Goal: Task Accomplishment & Management: Manage account settings

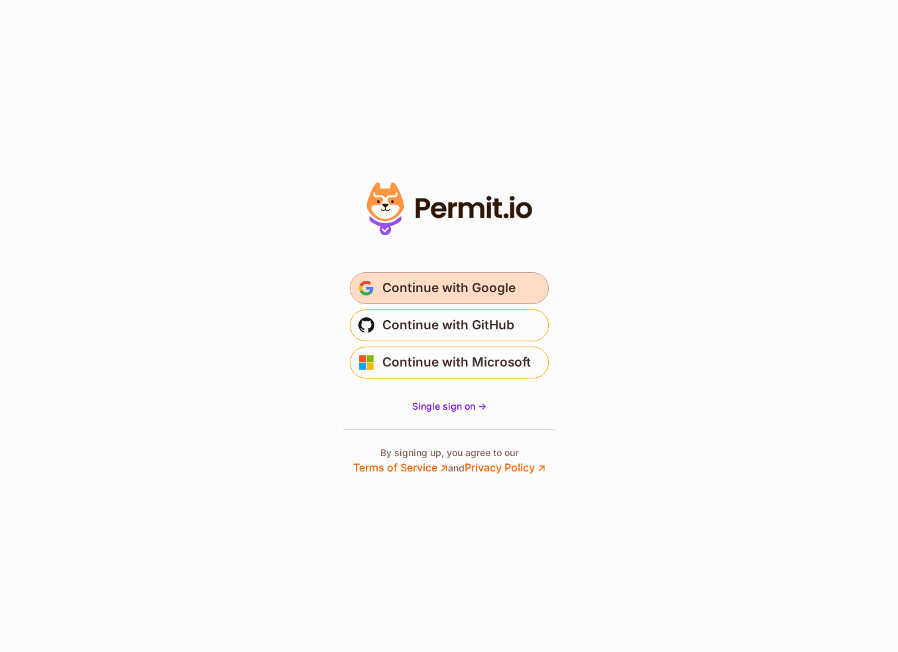
click at [494, 286] on span "Continue with Google" at bounding box center [448, 287] width 133 height 21
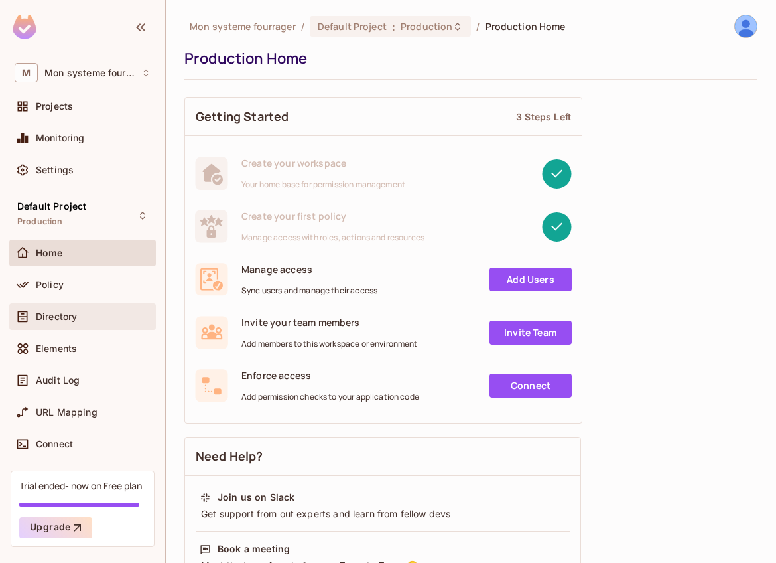
click at [64, 324] on div "Directory" at bounding box center [82, 316] width 147 height 27
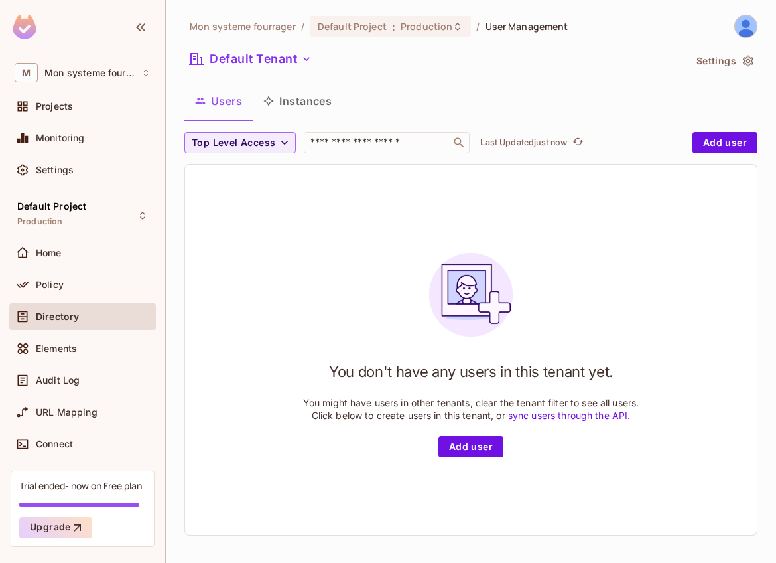
click at [737, 25] on img at bounding box center [746, 26] width 22 height 22
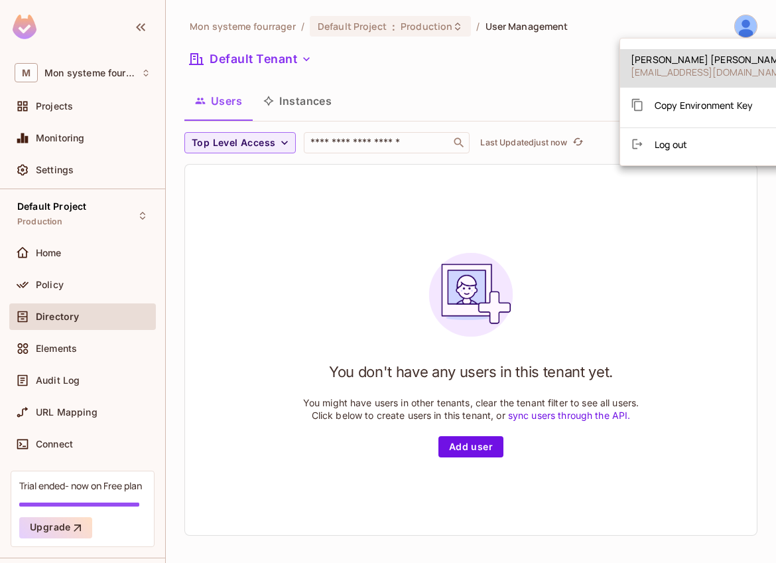
click at [659, 148] on span "Log out" at bounding box center [671, 144] width 33 height 13
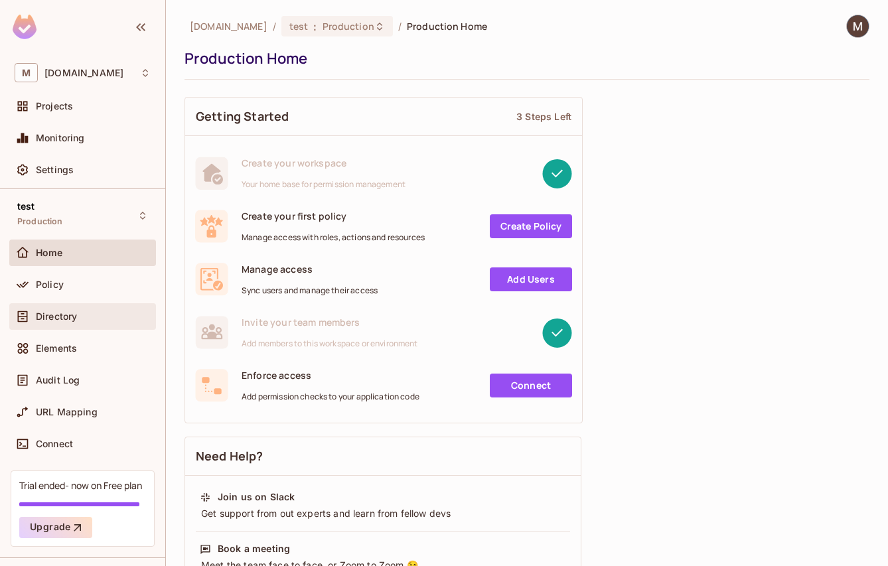
click at [60, 321] on span "Directory" at bounding box center [56, 316] width 41 height 11
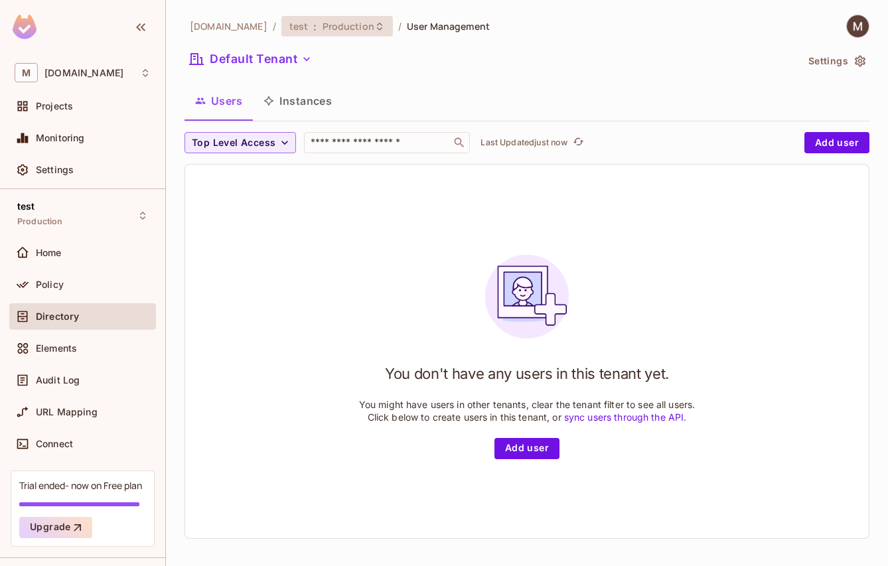
click at [374, 28] on icon at bounding box center [379, 26] width 11 height 11
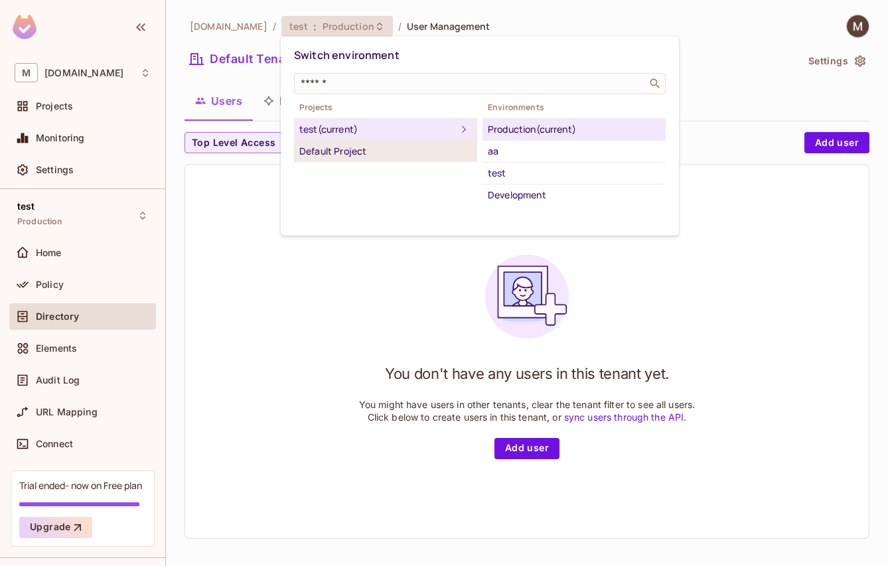
click at [386, 155] on div "Default Project" at bounding box center [385, 151] width 173 height 16
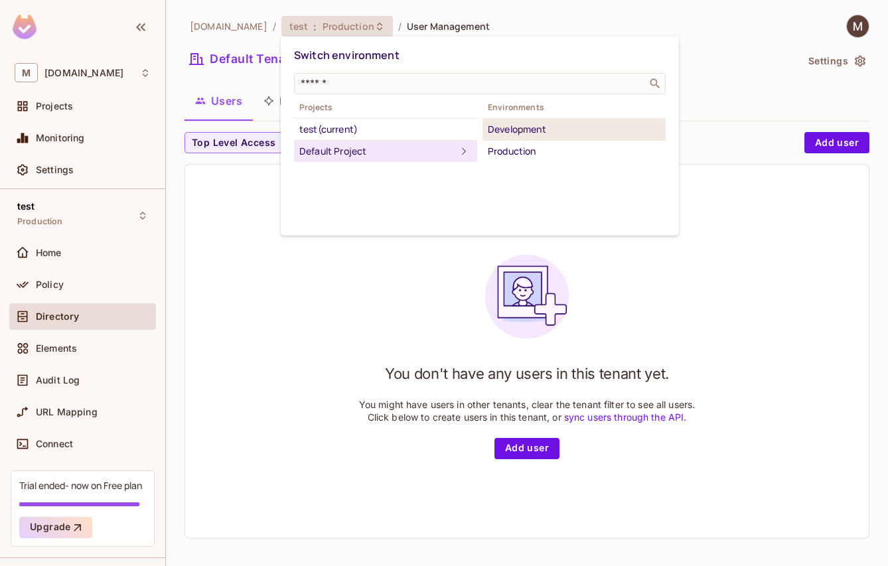
click at [541, 135] on div "Development" at bounding box center [574, 129] width 173 height 16
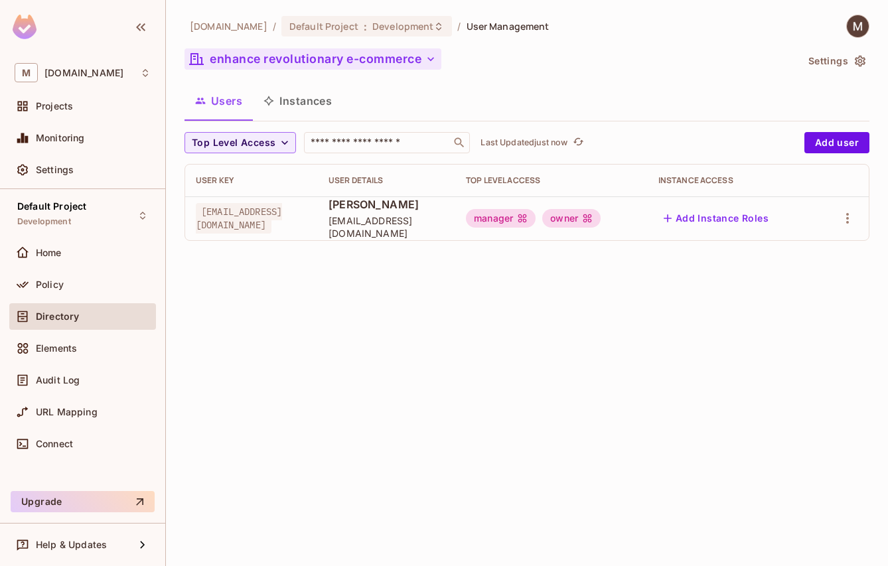
click at [430, 58] on icon "button" at bounding box center [430, 59] width 7 height 4
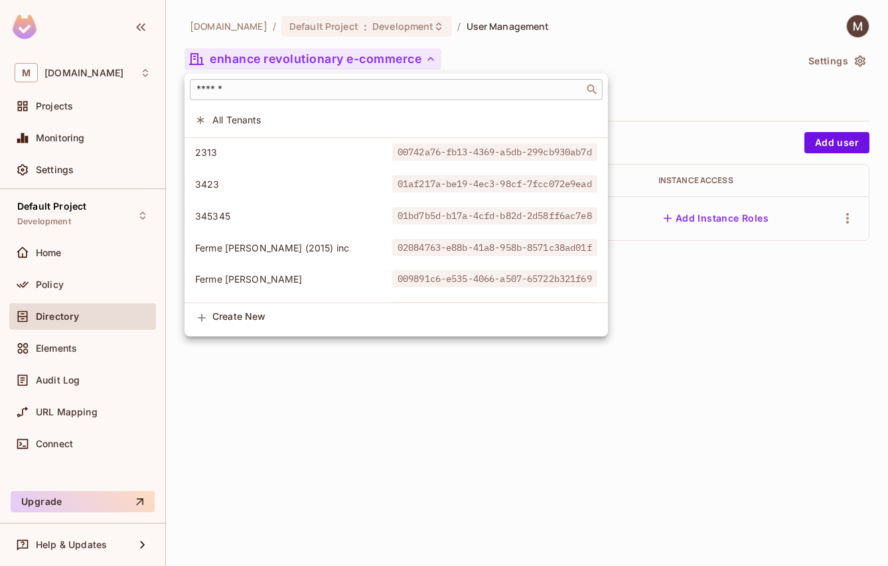
click at [296, 90] on input "text" at bounding box center [387, 89] width 386 height 13
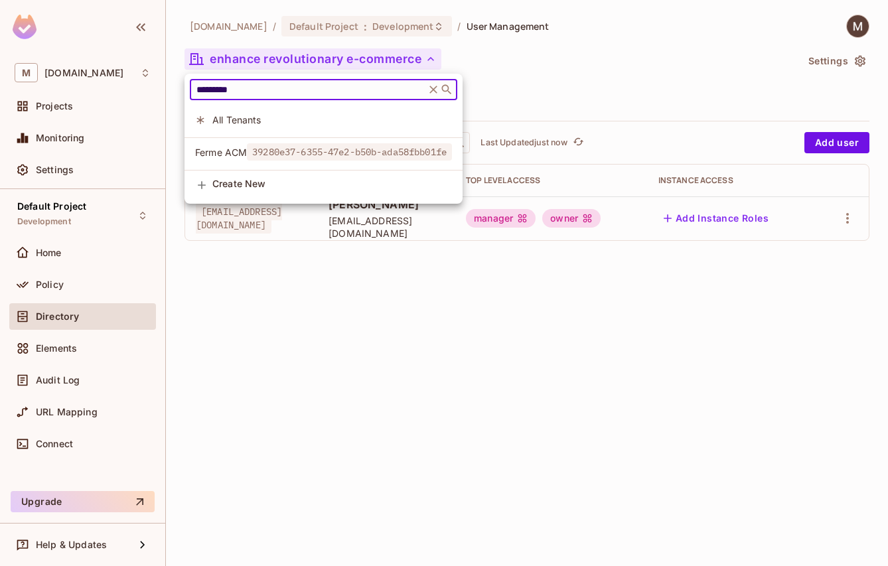
type input "*********"
click at [228, 157] on span "Ferme ACM" at bounding box center [221, 152] width 52 height 13
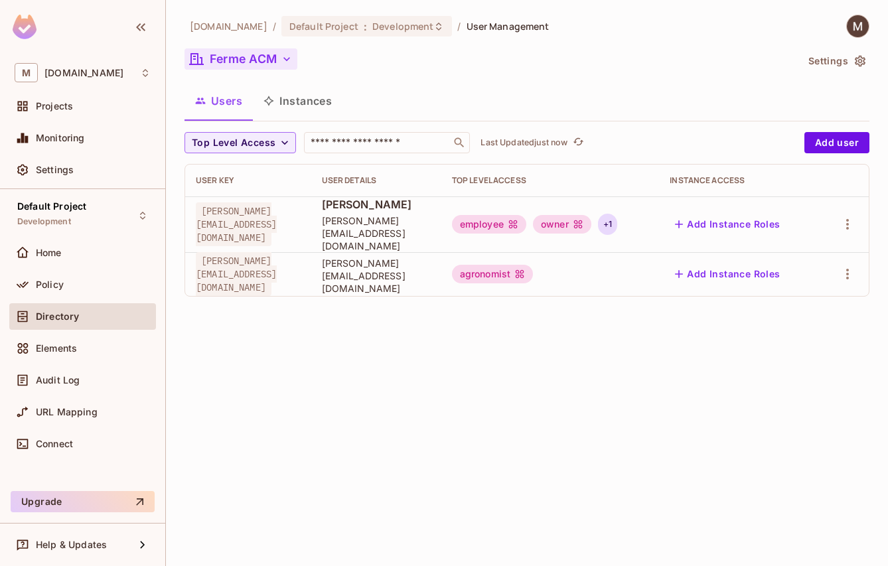
click at [617, 219] on div "+ 1" at bounding box center [607, 224] width 19 height 21
click at [732, 152] on div at bounding box center [444, 283] width 888 height 566
click at [277, 219] on span "e.beaudin@agriconseilsmaska.com" at bounding box center [236, 224] width 81 height 44
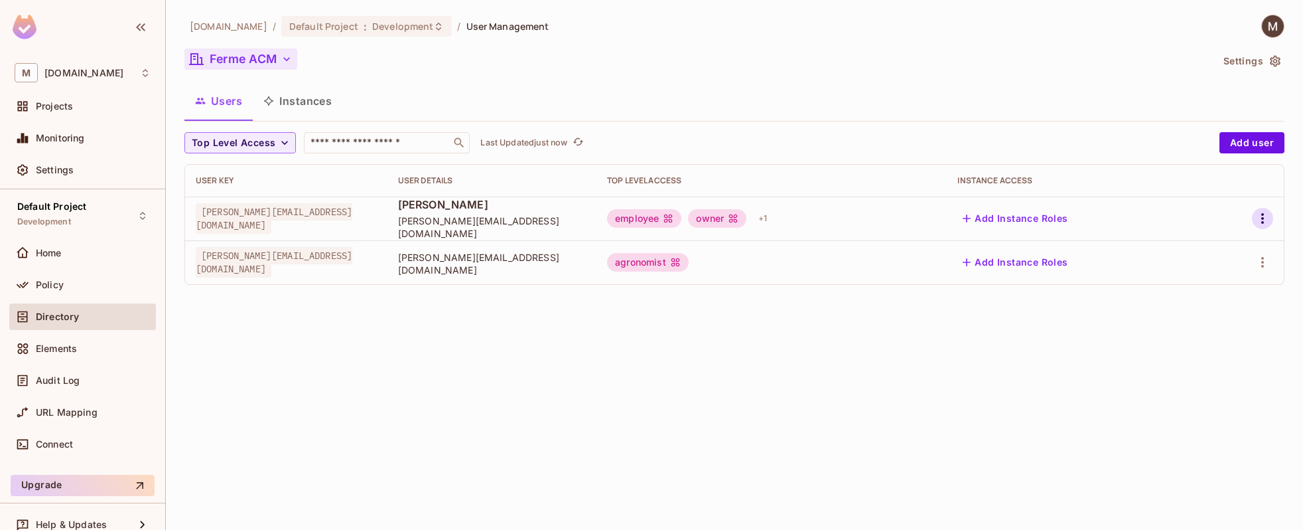
click at [887, 216] on icon "button" at bounding box center [1263, 218] width 16 height 16
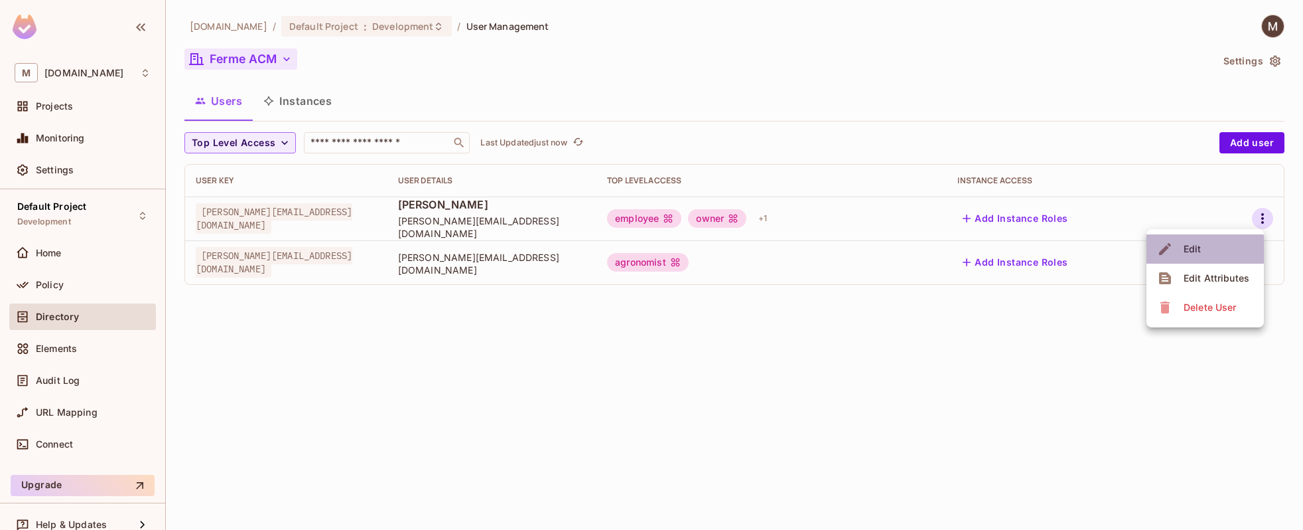
click at [887, 254] on div "Edit" at bounding box center [1193, 248] width 18 height 13
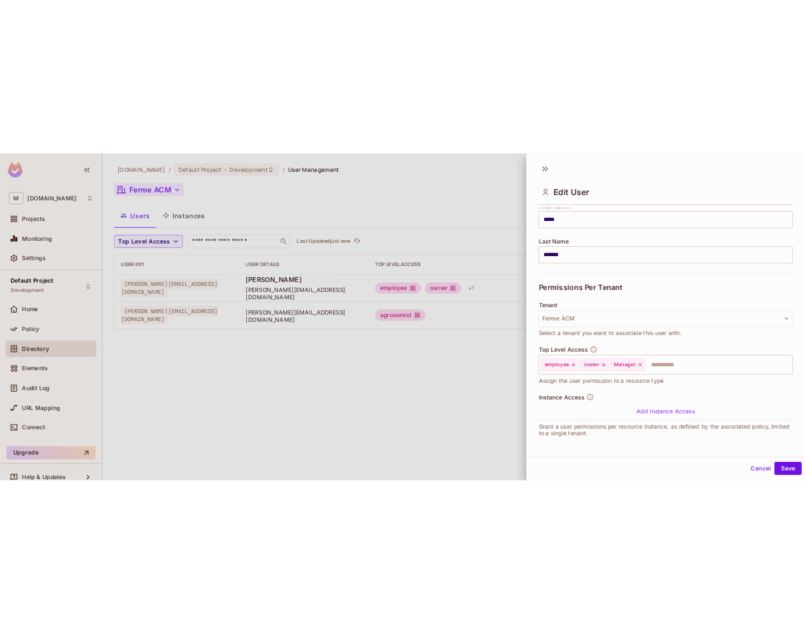
scroll to position [2, 0]
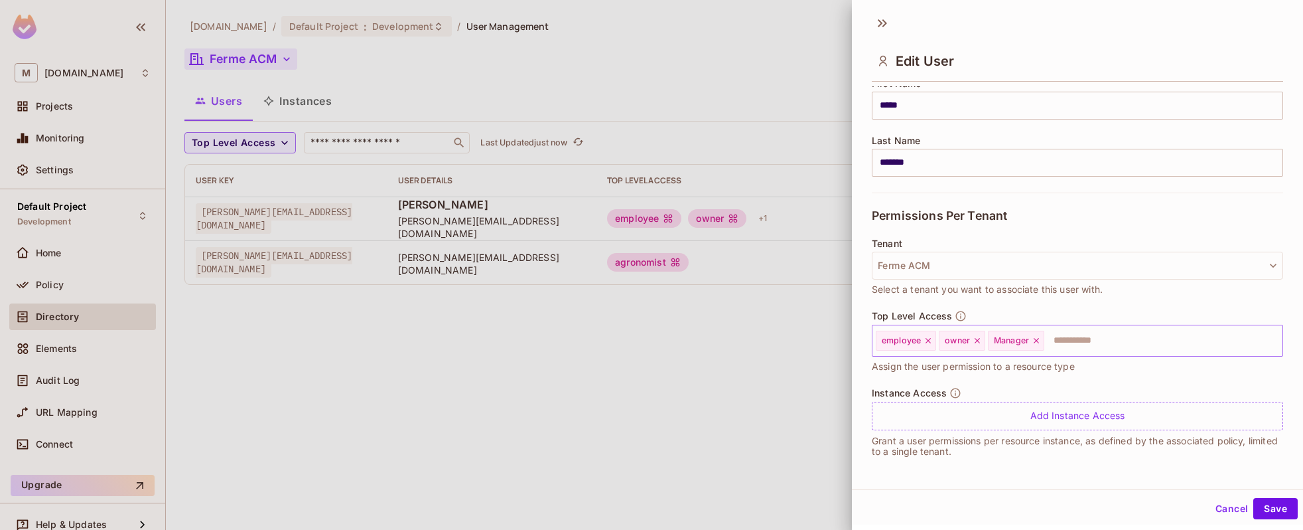
click at [887, 344] on input "text" at bounding box center [1152, 340] width 212 height 27
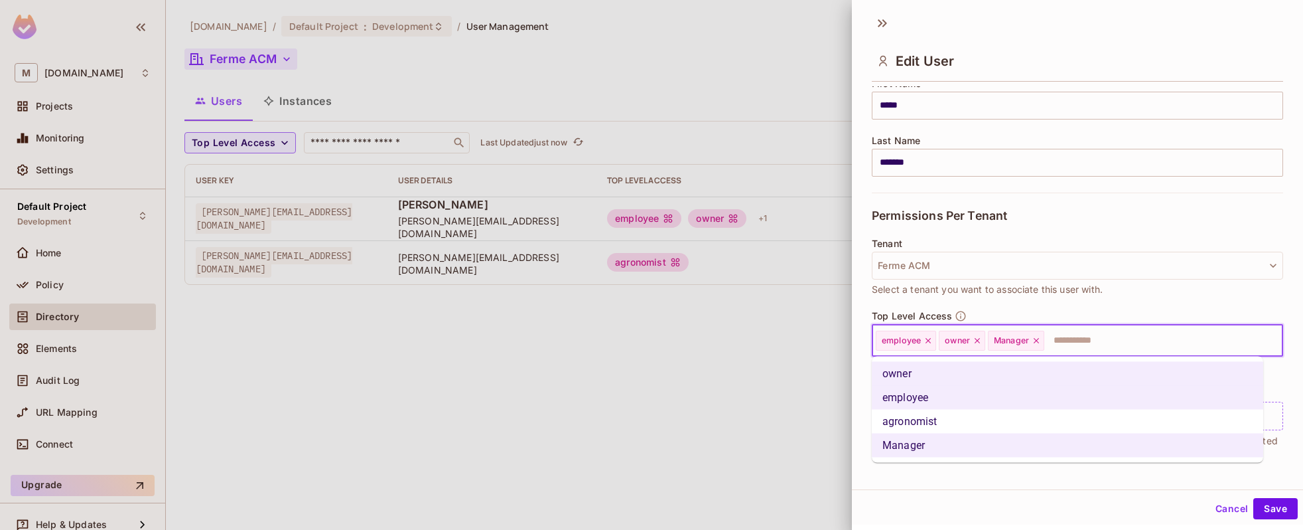
click at [887, 421] on li "agronomist" at bounding box center [1067, 421] width 391 height 24
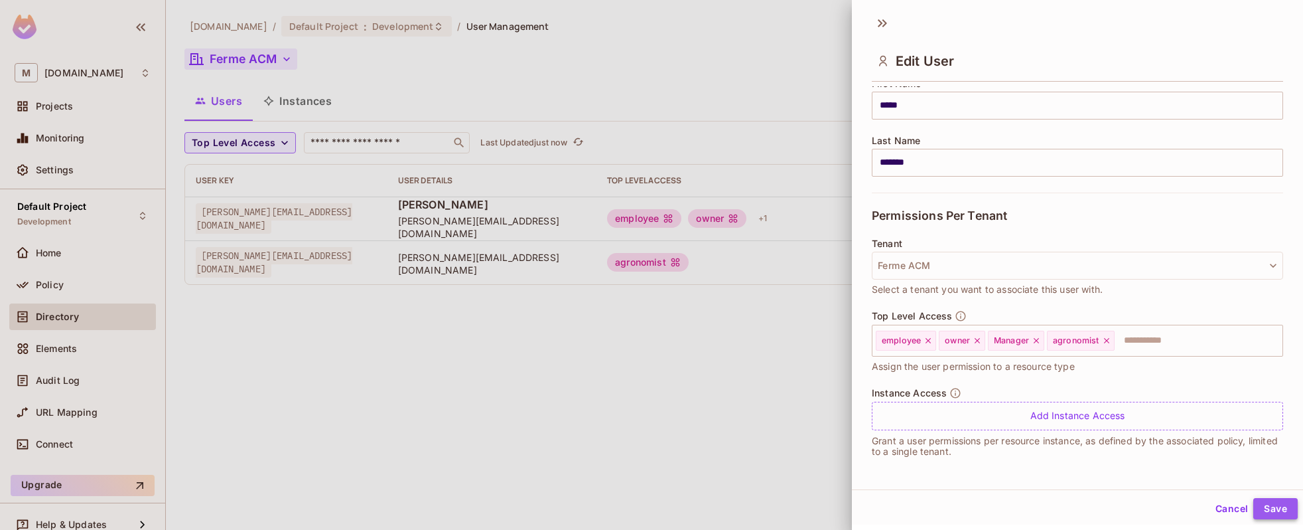
click at [887, 505] on button "Save" at bounding box center [1275, 508] width 44 height 21
